Goal: Communication & Community: Share content

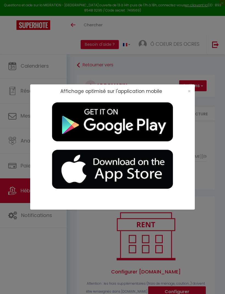
select select "4455-1068783938599474954"
select select "+ 5 %"
select select "+ 21 %"
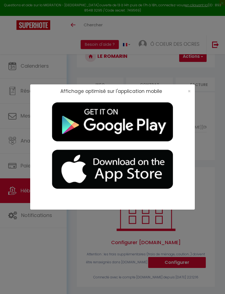
click at [190, 91] on span "×" at bounding box center [188, 91] width 3 height 7
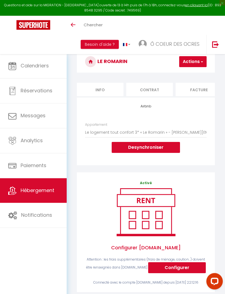
scroll to position [0, 0]
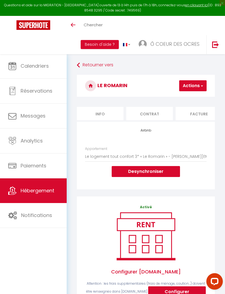
click at [78, 64] on icon at bounding box center [78, 65] width 3 height 10
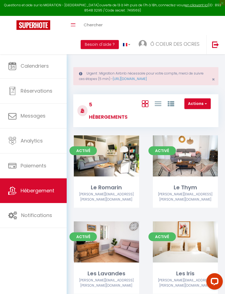
click at [47, 67] on span "Calendriers" at bounding box center [35, 65] width 28 height 7
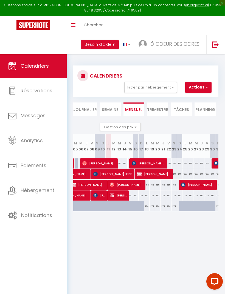
scroll to position [0, 82]
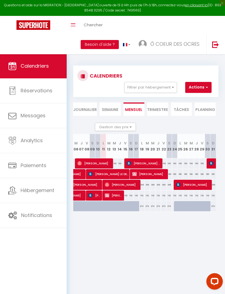
click at [155, 173] on span "[PERSON_NAME]" at bounding box center [149, 174] width 35 height 10
select select "OK"
select select "KO"
select select "0"
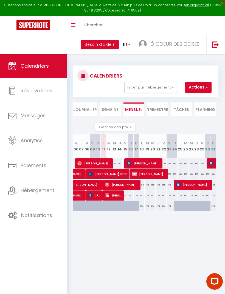
select select "1"
select select
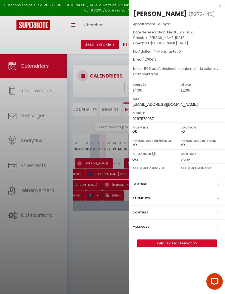
click at [109, 244] on div at bounding box center [112, 147] width 225 height 294
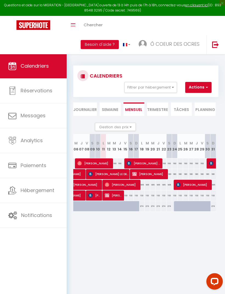
click at [160, 175] on span "[PERSON_NAME]" at bounding box center [149, 174] width 35 height 10
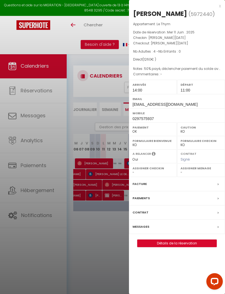
click at [182, 247] on link "Détails de la réservation" at bounding box center [176, 243] width 79 height 7
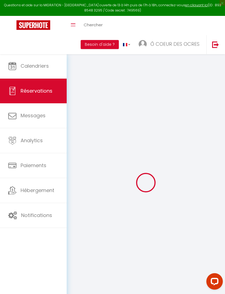
type input "Pascale"
type input "Beauchene"
type input "[EMAIL_ADDRESS][DOMAIN_NAME]"
type input "0297575937"
select select "FR"
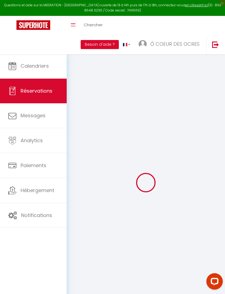
select select "32396"
select select "1"
type input "[PERSON_NAME][DATE]"
select select
type input "Sam 23 Août 2025"
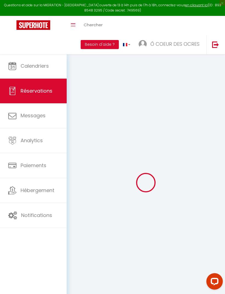
select select
type input "4"
select select "12"
select select
type input "1260"
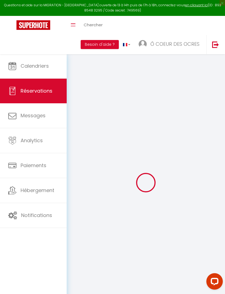
checkbox input "false"
type input "0"
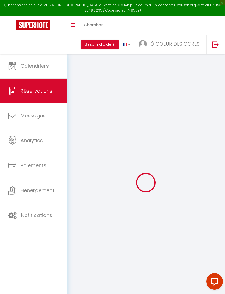
select select
select select "14"
checkbox input "false"
select select
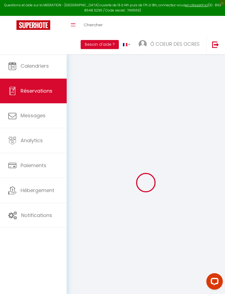
select select
checkbox input "false"
select select
checkbox input "false"
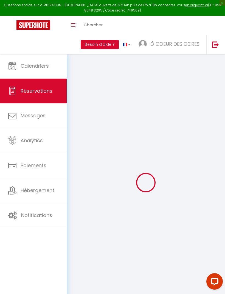
type textarea "50% payé, déclencher paiement du solde avant l’arrivée"
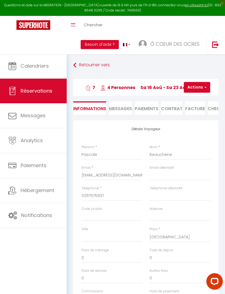
select select
checkbox input "false"
select select "14:00"
select select "11:00"
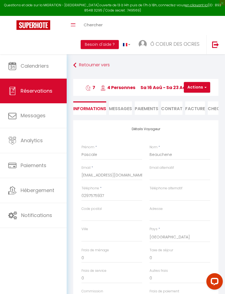
click at [122, 108] on span "Messages" at bounding box center [120, 108] width 23 height 6
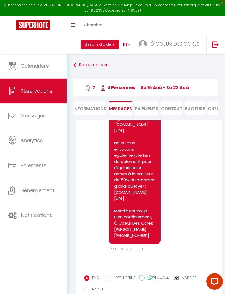
scroll to position [152, 0]
click at [191, 282] on label "Modèles" at bounding box center [189, 278] width 15 height 7
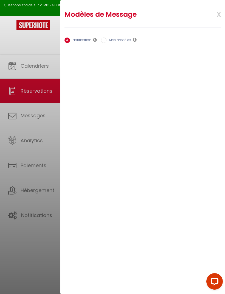
click at [120, 39] on label "Mes modèles" at bounding box center [118, 41] width 25 height 6
click at [106, 39] on input "Mes modèles" at bounding box center [103, 40] width 5 height 5
radio input "true"
radio input "false"
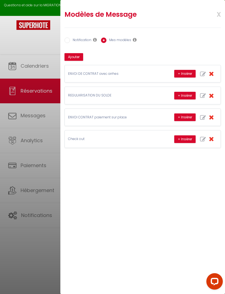
click at [103, 93] on p "REGULARISATION DU SOLDE" at bounding box center [109, 95] width 82 height 5
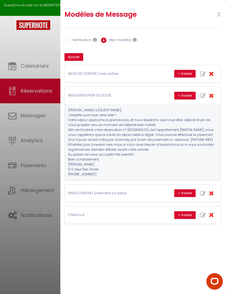
click at [208, 139] on pre "[PERSON_NAME].e [GUEST:NAME], J’espère que vous allez bien ! Votre séjour appro…" at bounding box center [142, 142] width 149 height 69
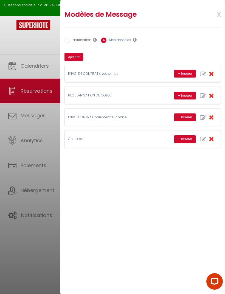
click at [185, 94] on button "+ Insérer" at bounding box center [184, 96] width 21 height 8
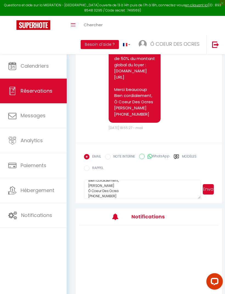
scroll to position [78, 0]
click at [135, 199] on textarea "[PERSON_NAME].e [PERSON_NAME], J’espère que vous allez bien ! Votre séjour appr…" at bounding box center [142, 189] width 117 height 19
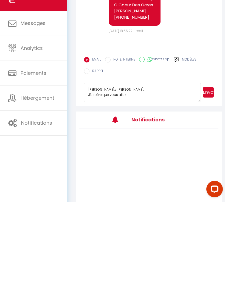
scroll to position [0, 0]
type textarea "[PERSON_NAME].e"
click at [194, 149] on label "Modèles" at bounding box center [189, 152] width 15 height 7
radio input "true"
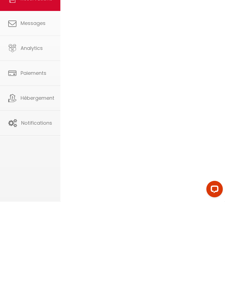
scroll to position [218, 0]
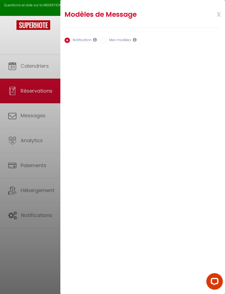
click at [124, 38] on label "Mes modèles" at bounding box center [118, 41] width 25 height 6
click at [106, 38] on input "Mes modèles" at bounding box center [103, 40] width 5 height 5
radio input "true"
radio input "false"
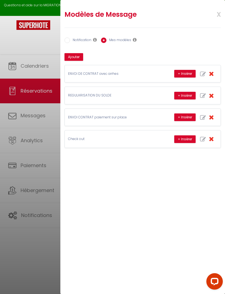
click at [101, 93] on p "REGULARISATION DU SOLDE" at bounding box center [109, 95] width 82 height 5
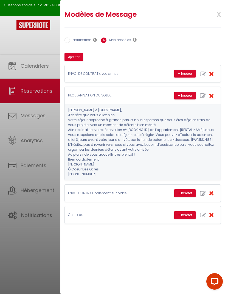
click at [209, 137] on pre "[PERSON_NAME].e [GUEST:NAME], J’espère que vous allez bien ! Votre séjour appro…" at bounding box center [142, 142] width 149 height 69
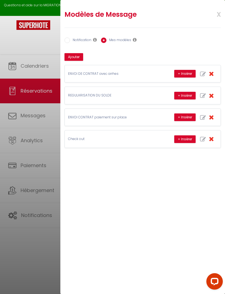
click at [202, 95] on icon "button" at bounding box center [203, 96] width 6 height 6
type input "REGULARISATION DU SOLDE"
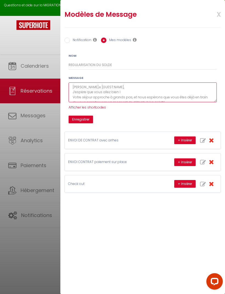
click at [157, 92] on textarea "[PERSON_NAME].e [GUEST:NAME], J’espère que vous allez bien ! Votre séjour appro…" at bounding box center [143, 92] width 148 height 20
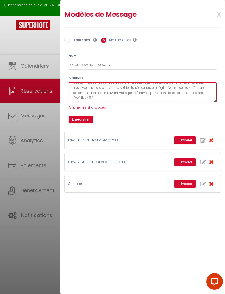
scroll to position [26, 0]
click at [95, 93] on textarea "[PERSON_NAME].e [GUEST:NAME], J’espère que vous allez bien ! Votre séjour appro…" at bounding box center [143, 92] width 148 height 20
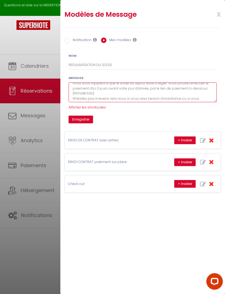
type textarea "[PERSON_NAME].e [GUEST:NAME], J’espère que vous allez bien ! Votre séjour appro…"
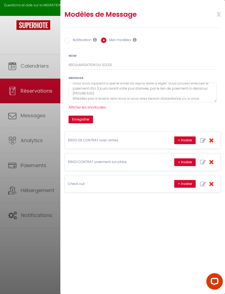
click at [86, 118] on button "Enregistrer" at bounding box center [81, 120] width 24 height 8
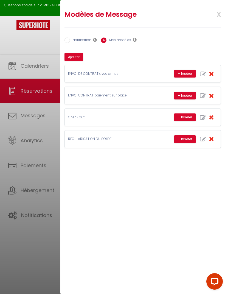
click at [183, 141] on button "+ Insérer" at bounding box center [184, 139] width 21 height 8
type textarea "[PERSON_NAME].e [PERSON_NAME], J’espère que vous allez bien ! Votre séjour appr…"
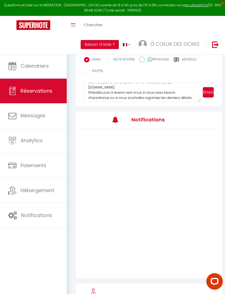
scroll to position [47, 0]
click at [188, 64] on label "Modèles" at bounding box center [189, 60] width 15 height 7
radio input "true"
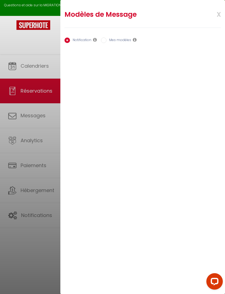
click at [115, 38] on label "Mes modèles" at bounding box center [118, 41] width 25 height 6
click at [106, 38] on input "Mes modèles" at bounding box center [103, 40] width 5 height 5
radio input "true"
radio input "false"
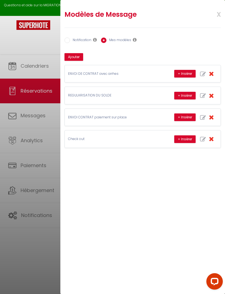
click at [105, 95] on p "REGULARISATION DU SOLDE" at bounding box center [109, 95] width 82 height 5
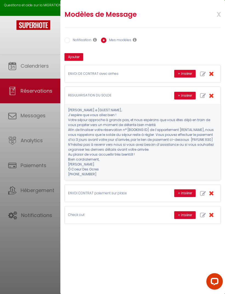
click at [184, 96] on button "+ Insérer" at bounding box center [184, 96] width 21 height 8
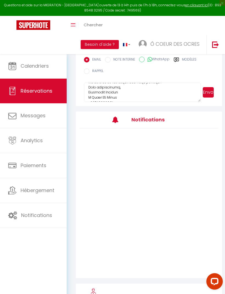
scroll to position [162, 0]
click at [128, 102] on textarea at bounding box center [142, 92] width 117 height 19
click at [113, 101] on textarea at bounding box center [142, 92] width 117 height 19
click at [111, 102] on textarea at bounding box center [142, 92] width 117 height 19
click at [109, 99] on textarea at bounding box center [142, 92] width 117 height 19
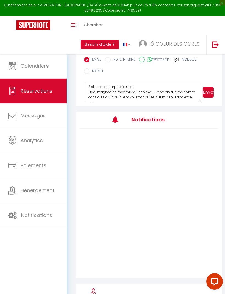
scroll to position [0, 0]
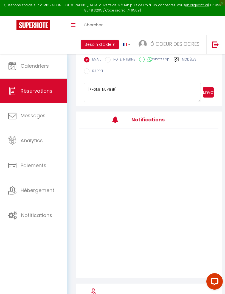
click at [118, 102] on textarea "[PHONE_NUMBER]" at bounding box center [142, 92] width 117 height 19
type textarea "+"
click at [186, 64] on label "Modèles" at bounding box center [189, 60] width 15 height 7
radio input "true"
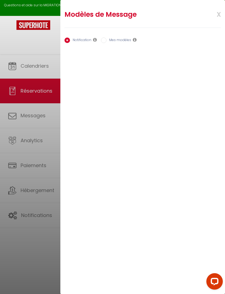
click at [122, 39] on label "Mes modèles" at bounding box center [118, 41] width 25 height 6
click at [106, 39] on input "Mes modèles" at bounding box center [103, 40] width 5 height 5
radio input "true"
radio input "false"
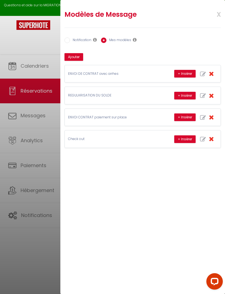
click at [106, 95] on p "REGULARISATION DU SOLDE" at bounding box center [109, 95] width 82 height 5
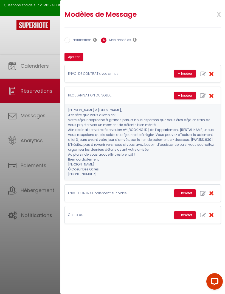
click at [183, 97] on button "+ Insérer" at bounding box center [184, 96] width 21 height 8
type textarea "[PERSON_NAME].e [PERSON_NAME], J’espère que vous allez bien ! Votre séjour appr…"
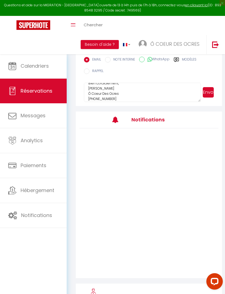
scroll to position [78, 0]
click at [209, 98] on button "Envoyer" at bounding box center [207, 92] width 11 height 10
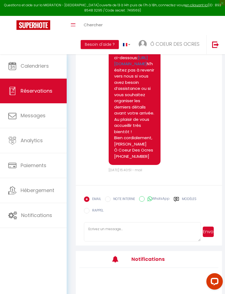
scroll to position [453, 0]
